Goal: Task Accomplishment & Management: Manage account settings

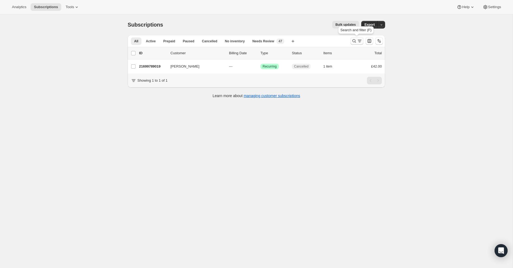
click at [354, 40] on icon "Search and filter results" at bounding box center [353, 40] width 5 height 5
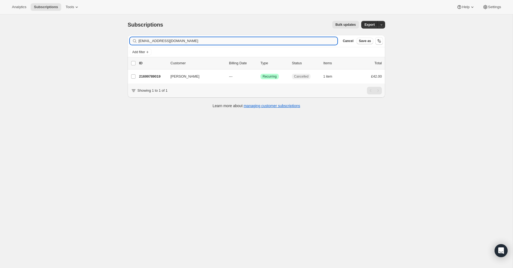
click at [253, 42] on input "[EMAIL_ADDRESS][DOMAIN_NAME]" at bounding box center [237, 41] width 199 height 8
type input "a"
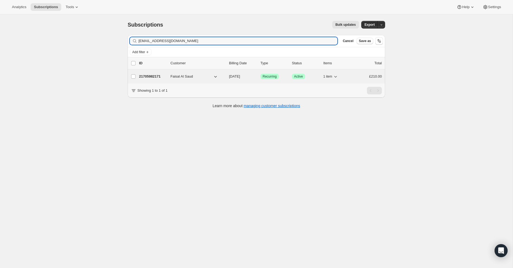
type input "[EMAIL_ADDRESS][DOMAIN_NAME]"
click at [181, 76] on span "Faisal Al Saud" at bounding box center [181, 76] width 22 height 5
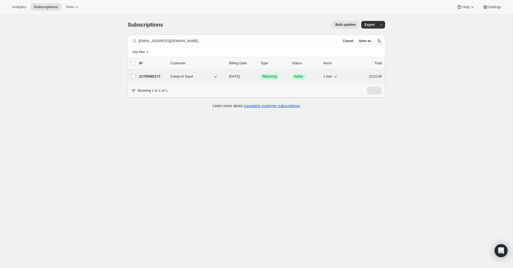
click at [147, 76] on p "21705982171" at bounding box center [152, 76] width 27 height 5
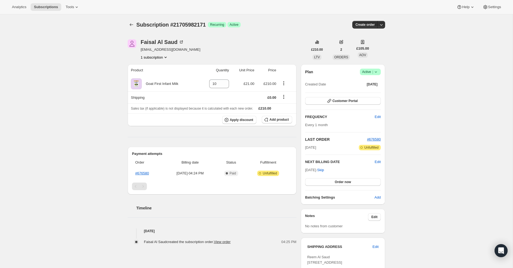
click at [376, 71] on icon at bounding box center [375, 71] width 5 height 5
click at [377, 92] on span "Cancel subscription" at bounding box center [369, 91] width 31 height 4
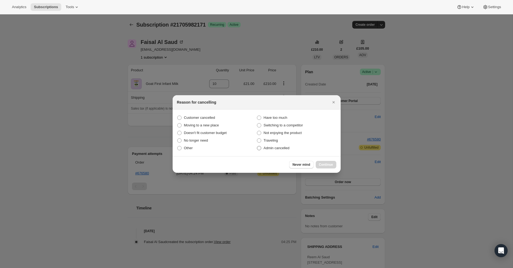
click at [260, 148] on span ":r2o:" at bounding box center [259, 148] width 4 height 4
click at [257, 146] on input "Admin cancelled" at bounding box center [257, 146] width 0 height 0
radio input "true"
click at [328, 165] on span "Continue" at bounding box center [326, 164] width 14 height 4
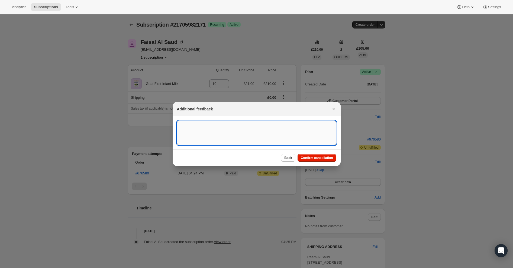
click at [269, 129] on textarea ":r2o:" at bounding box center [256, 133] width 159 height 24
type textarea "Overseas Order - [GEOGRAPHIC_DATA]"
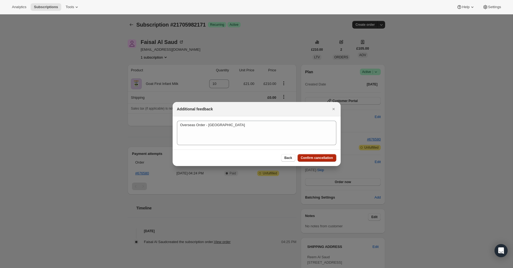
click at [308, 157] on span "Confirm cancellation" at bounding box center [317, 158] width 32 height 4
